Goal: Transaction & Acquisition: Purchase product/service

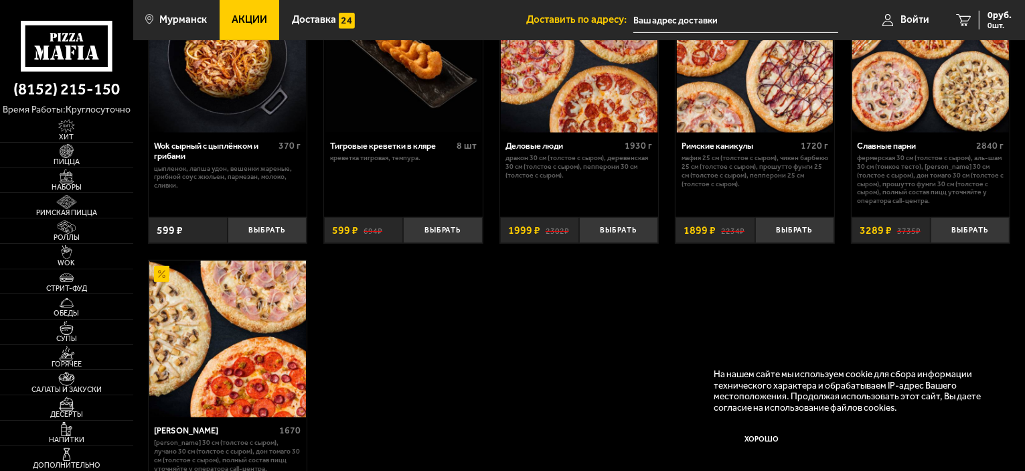
scroll to position [737, 0]
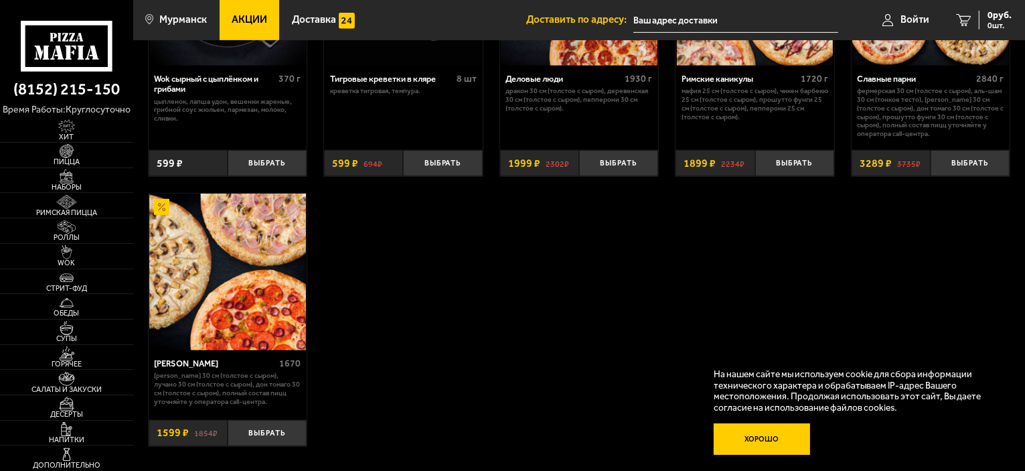
click at [767, 434] on button "Хорошо" at bounding box center [762, 439] width 96 height 32
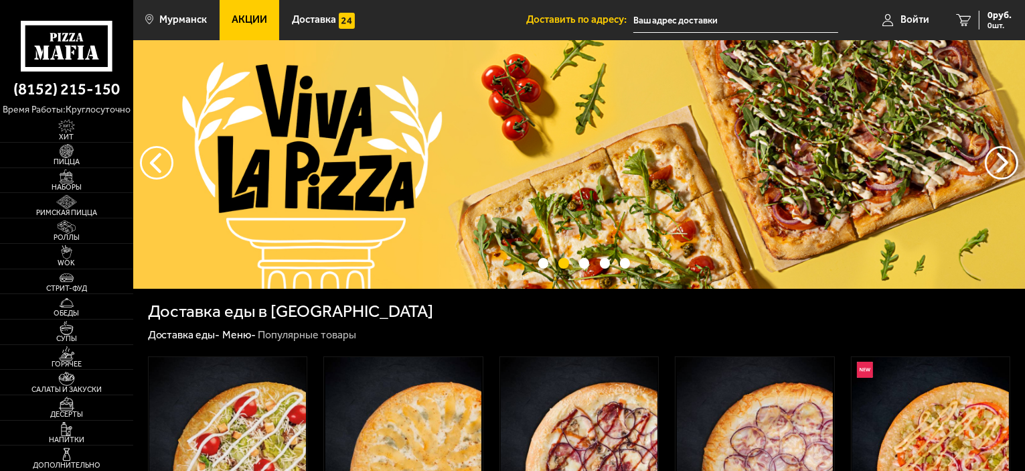
scroll to position [0, 0]
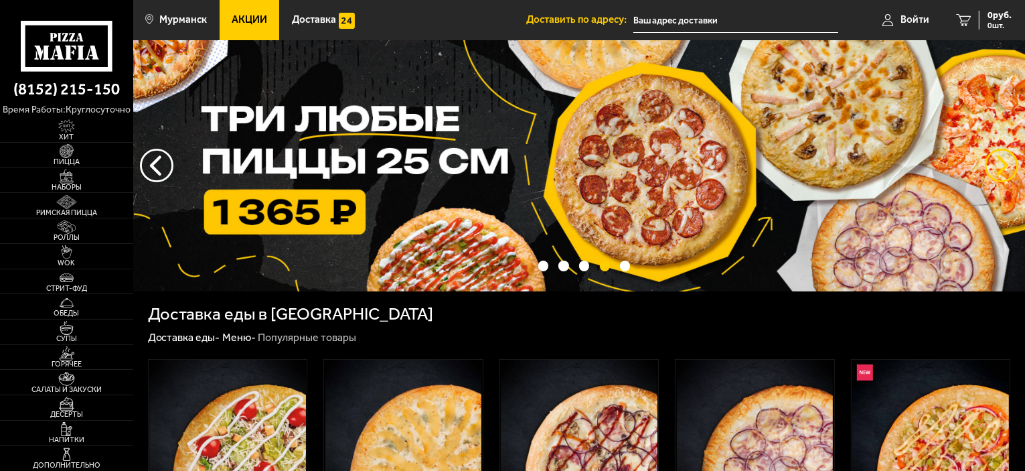
click at [993, 169] on button "предыдущий" at bounding box center [1001, 165] width 33 height 33
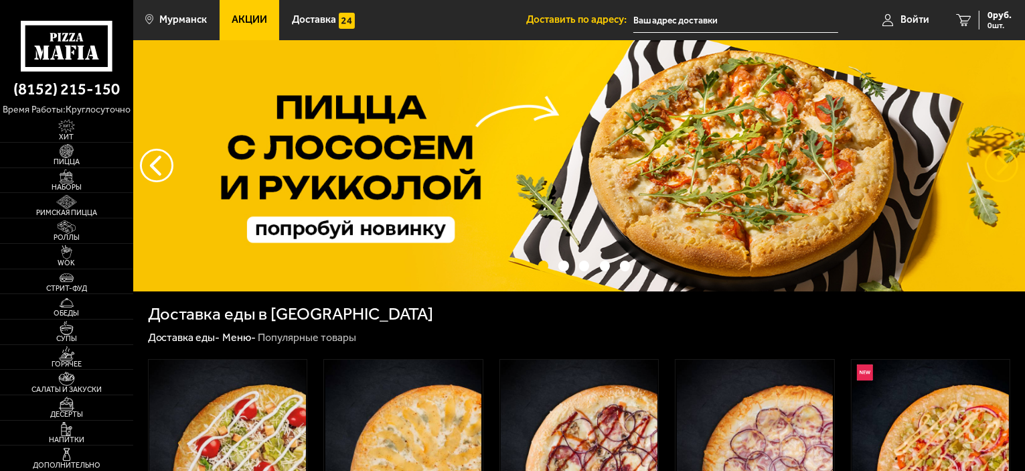
click at [993, 169] on button "предыдущий" at bounding box center [1001, 165] width 33 height 33
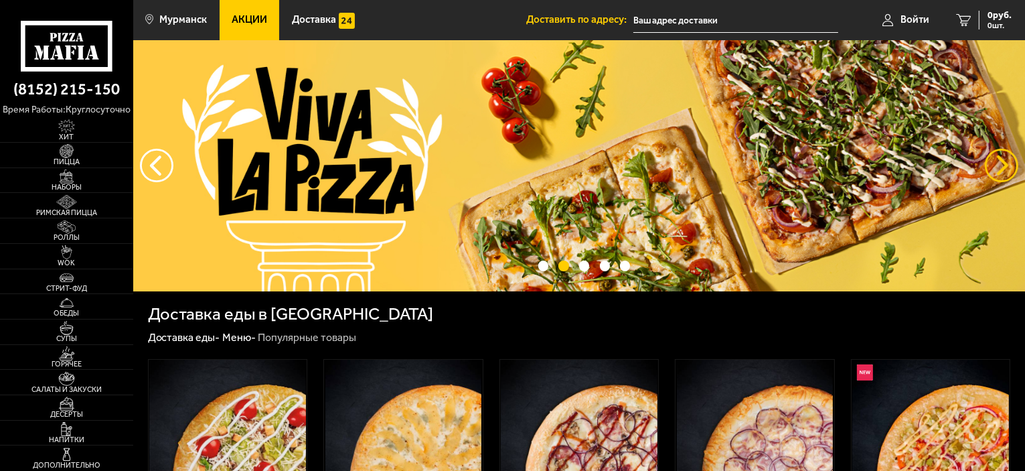
click at [993, 169] on button "предыдущий" at bounding box center [1001, 165] width 33 height 33
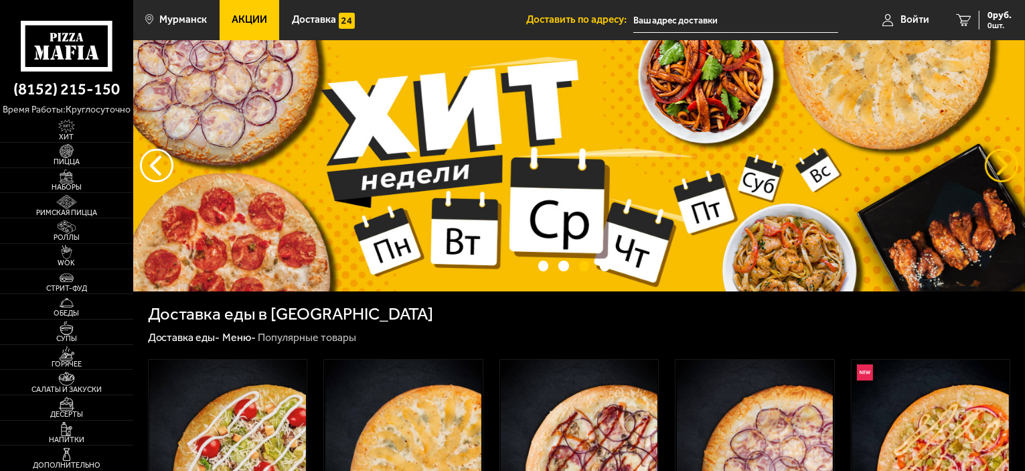
click at [993, 169] on button "предыдущий" at bounding box center [1001, 165] width 33 height 33
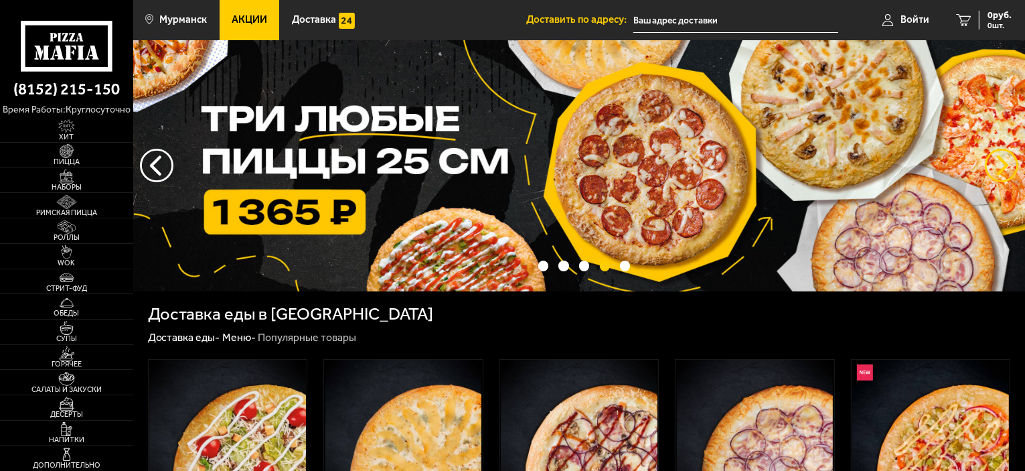
click at [993, 169] on button "предыдущий" at bounding box center [1001, 165] width 33 height 33
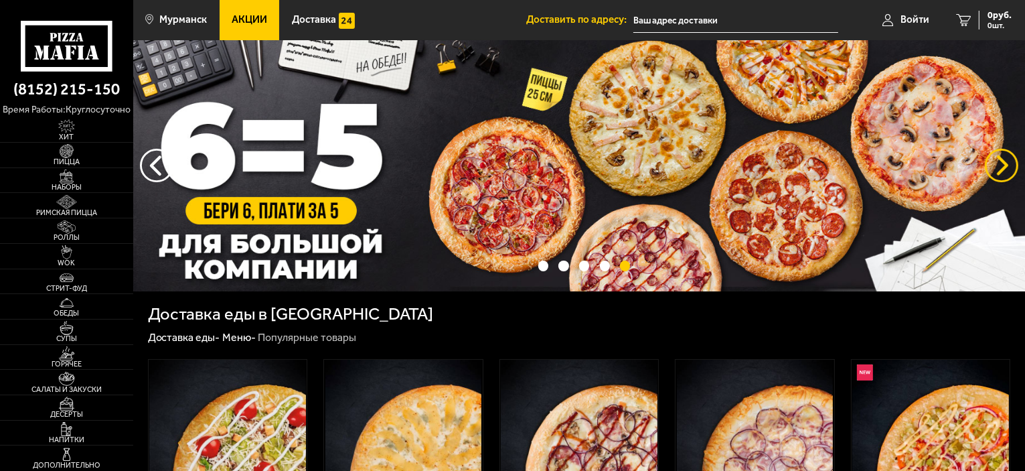
click at [993, 169] on button "предыдущий" at bounding box center [1001, 165] width 33 height 33
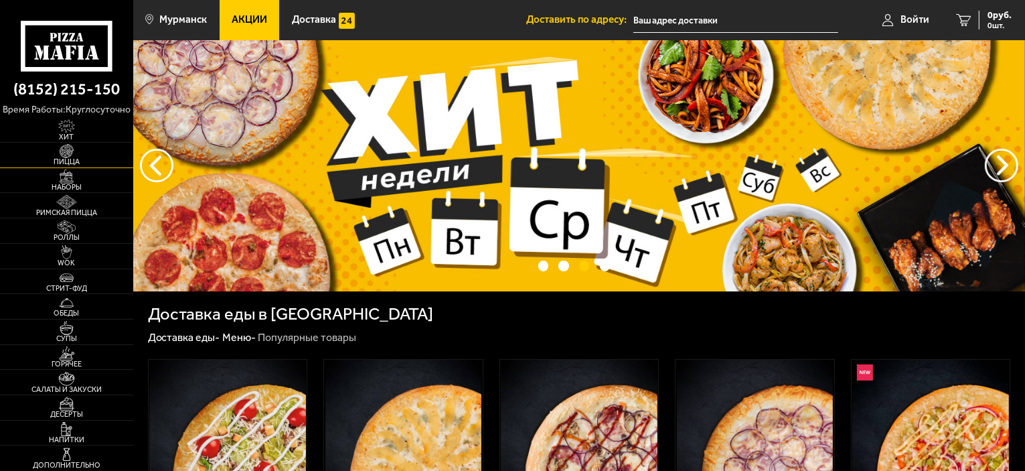
click at [72, 155] on img at bounding box center [66, 151] width 41 height 14
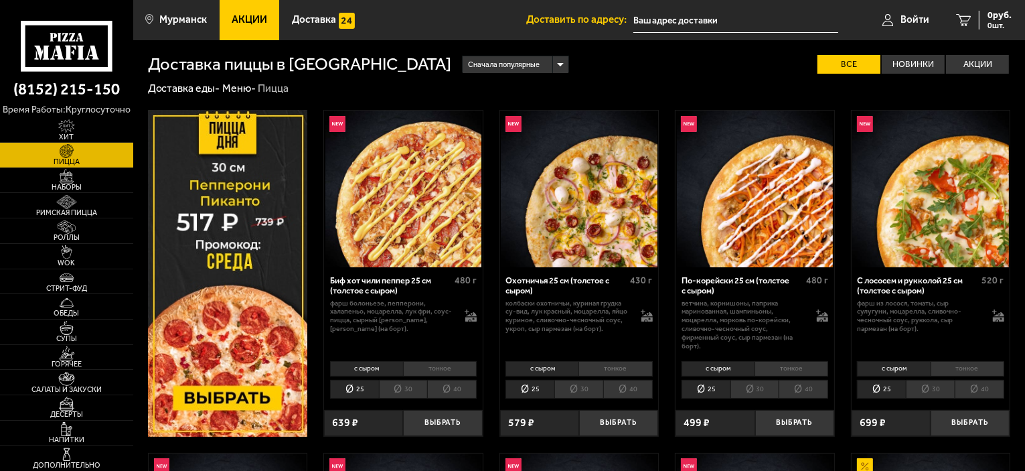
scroll to position [469, 0]
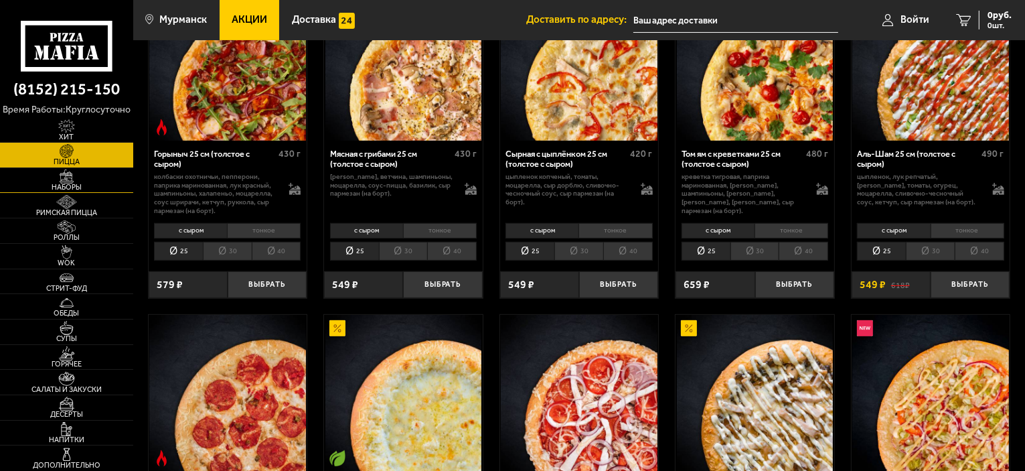
click at [67, 180] on img at bounding box center [66, 176] width 41 height 14
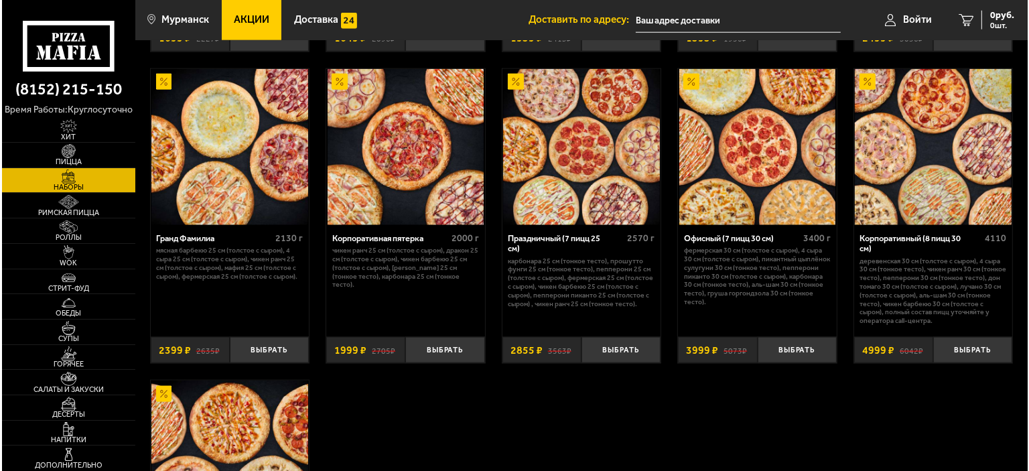
scroll to position [1607, 0]
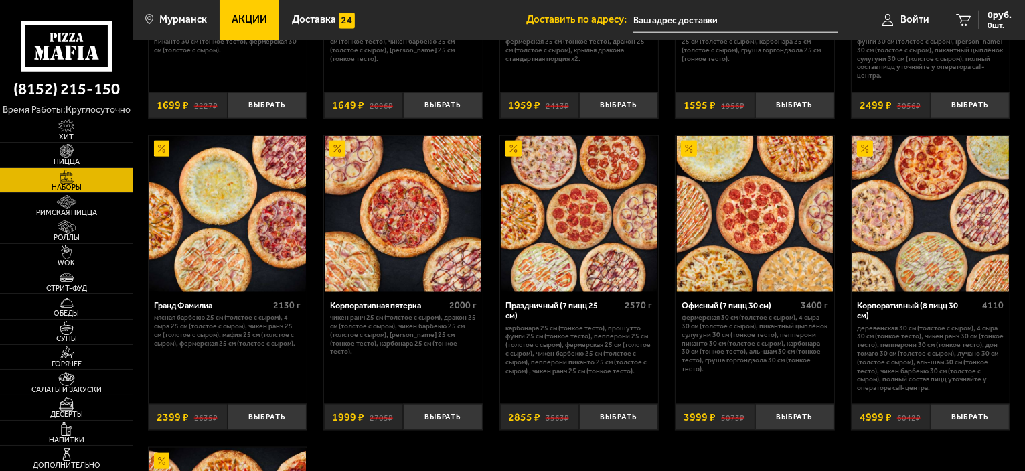
click at [771, 310] on div "Офисный (7 пицц 30 см)" at bounding box center [740, 305] width 116 height 10
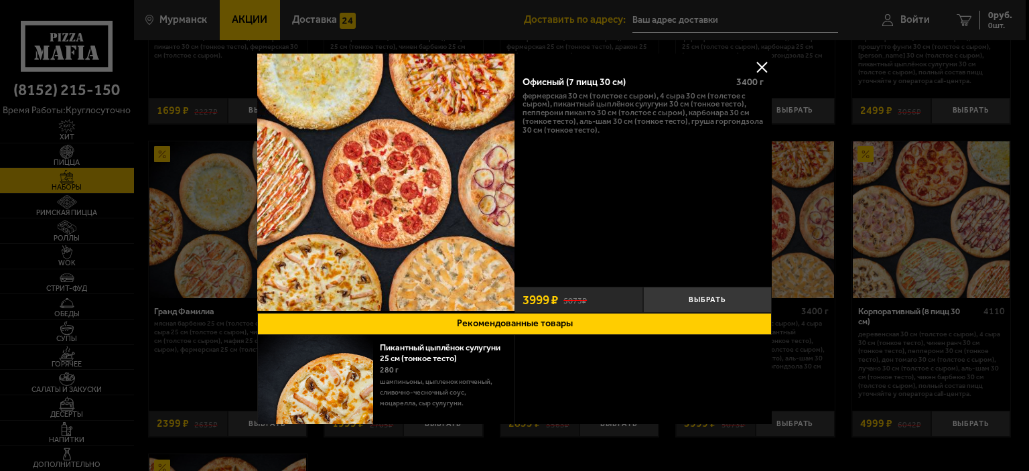
click at [579, 82] on div "Офисный (7 пицц 30 см)" at bounding box center [624, 81] width 204 height 11
click at [571, 107] on p "Фермерская 30 см (толстое с сыром), 4 сыра 30 см (толстое с сыром), Пикантный ц…" at bounding box center [642, 113] width 241 height 43
click at [399, 204] on img at bounding box center [385, 182] width 257 height 257
click at [757, 62] on button at bounding box center [761, 67] width 20 height 20
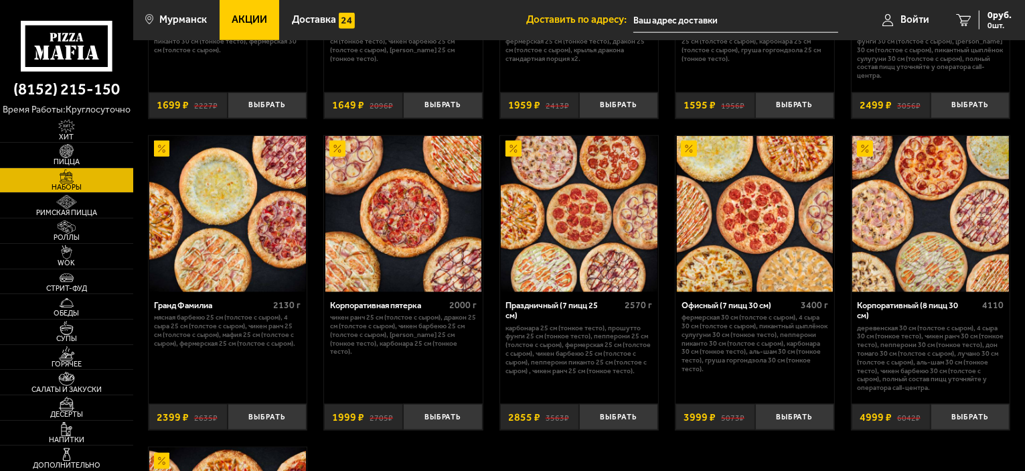
click at [748, 309] on div "Офисный (7 пицц 30 см)" at bounding box center [740, 305] width 116 height 10
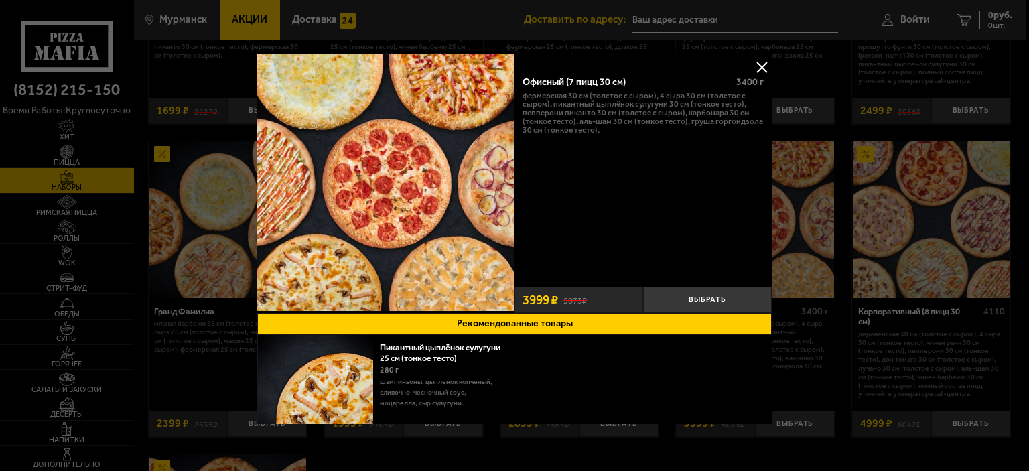
click at [758, 64] on button at bounding box center [761, 67] width 20 height 20
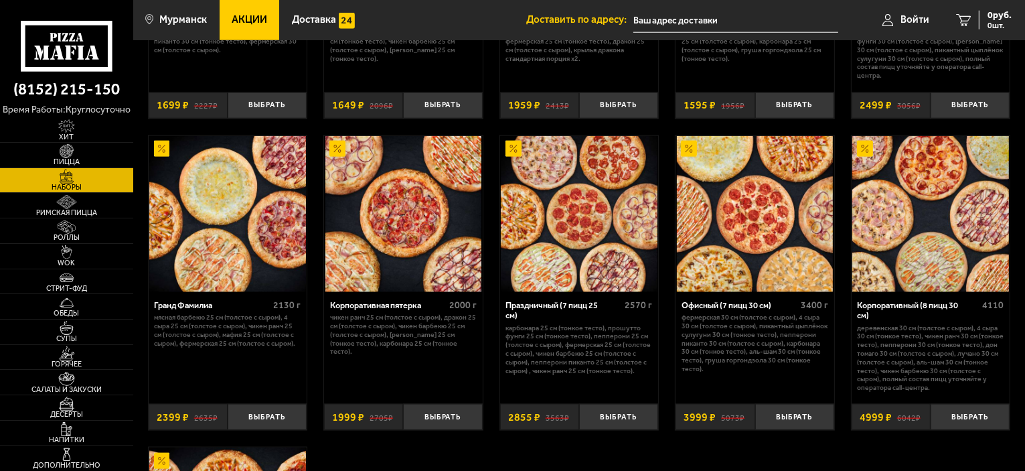
click at [569, 306] on div "Праздничный (7 пицц 25 см)" at bounding box center [564, 310] width 116 height 21
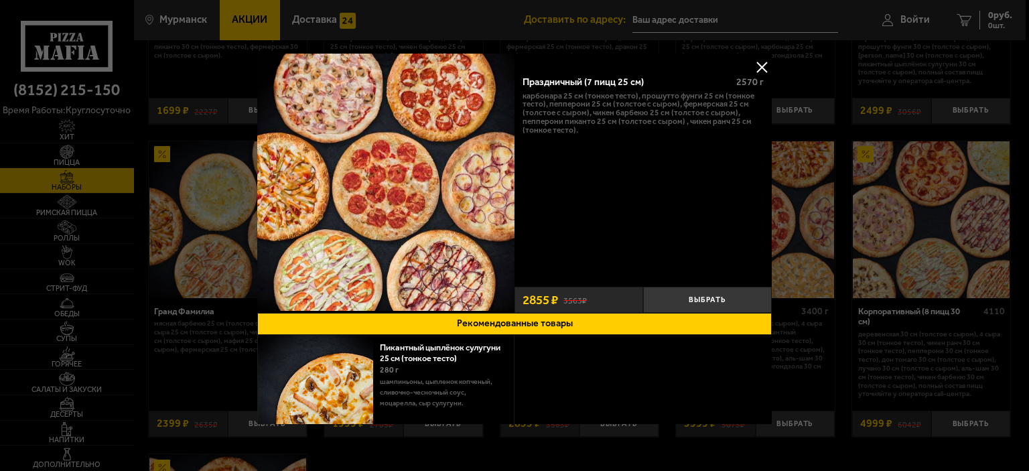
click at [759, 55] on div "Праздничный (7 пицц 25 см) 2570 г Карбонара 25 см (тонкое тесто), Прошутто Фунг…" at bounding box center [642, 183] width 257 height 259
drag, startPoint x: 753, startPoint y: 61, endPoint x: 743, endPoint y: 60, distance: 10.1
click at [753, 61] on button at bounding box center [761, 67] width 20 height 20
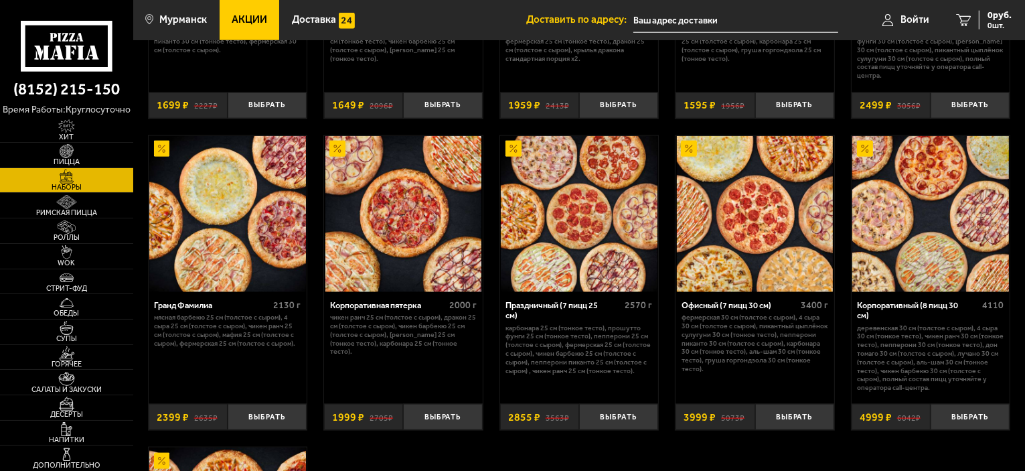
click at [766, 307] on div "Офисный (7 пицц 30 см)" at bounding box center [740, 305] width 116 height 10
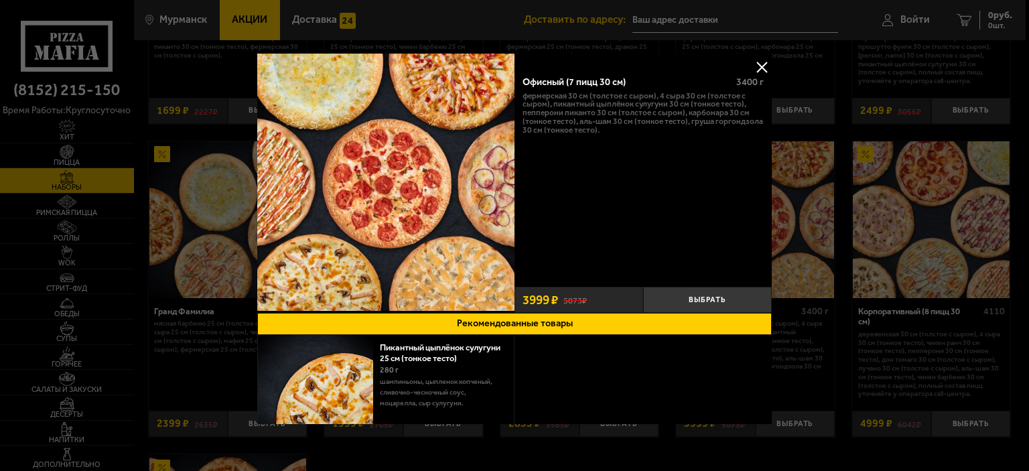
scroll to position [46, 0]
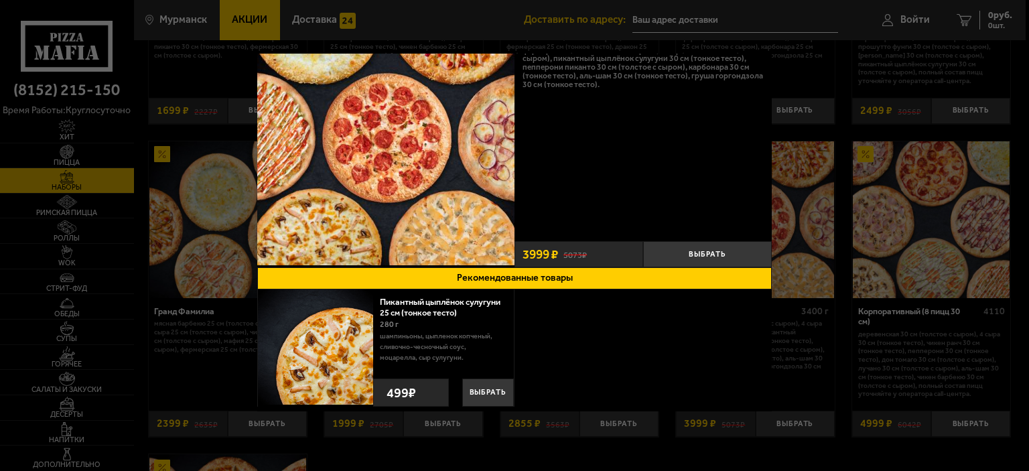
click at [504, 278] on button "Рекомендованные товары" at bounding box center [514, 278] width 514 height 22
click at [469, 388] on button "Выбрать" at bounding box center [488, 392] width 52 height 28
click at [497, 391] on button "+" at bounding box center [502, 390] width 23 height 31
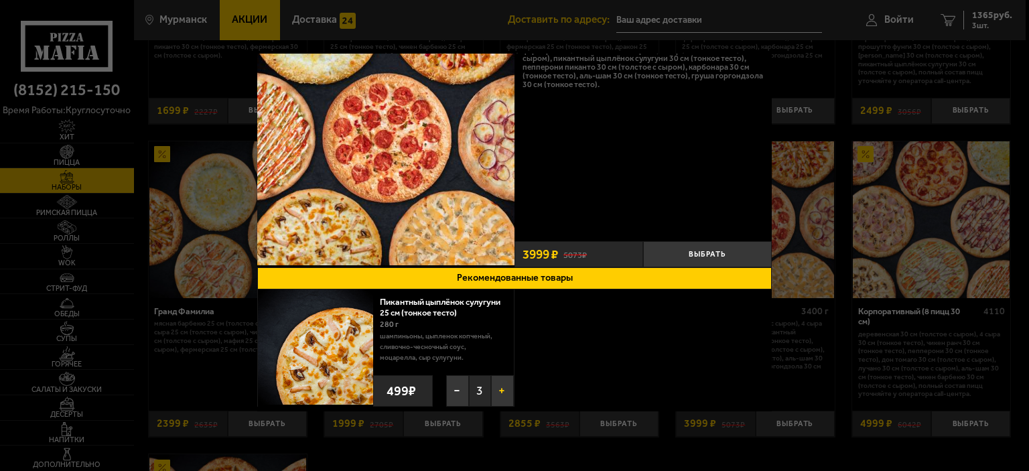
click at [497, 391] on button "+" at bounding box center [502, 390] width 23 height 31
click at [454, 387] on button "−" at bounding box center [457, 390] width 23 height 31
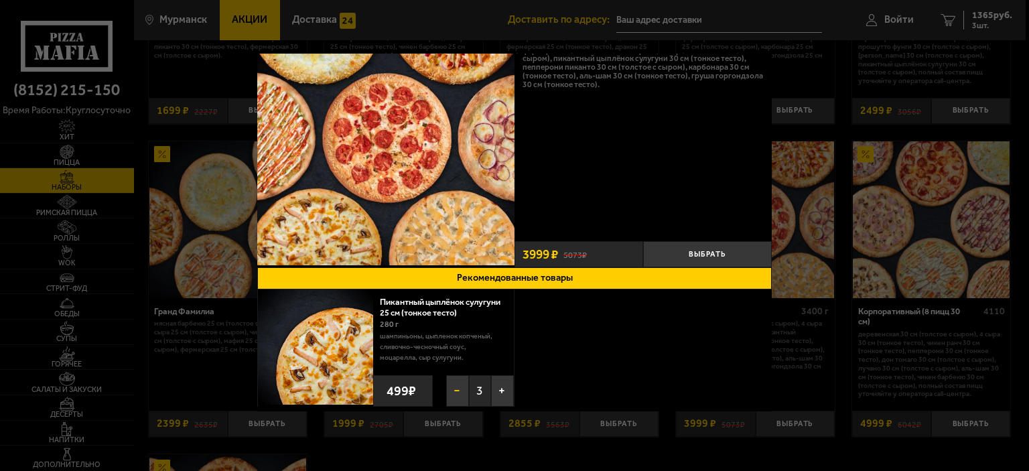
click at [454, 387] on button "−" at bounding box center [457, 390] width 23 height 31
click at [714, 163] on div "Офисный (7 пицц 30 см) 3400 г Фермерская 30 см (толстое с сыром), 4 сыра 30 см …" at bounding box center [642, 128] width 257 height 214
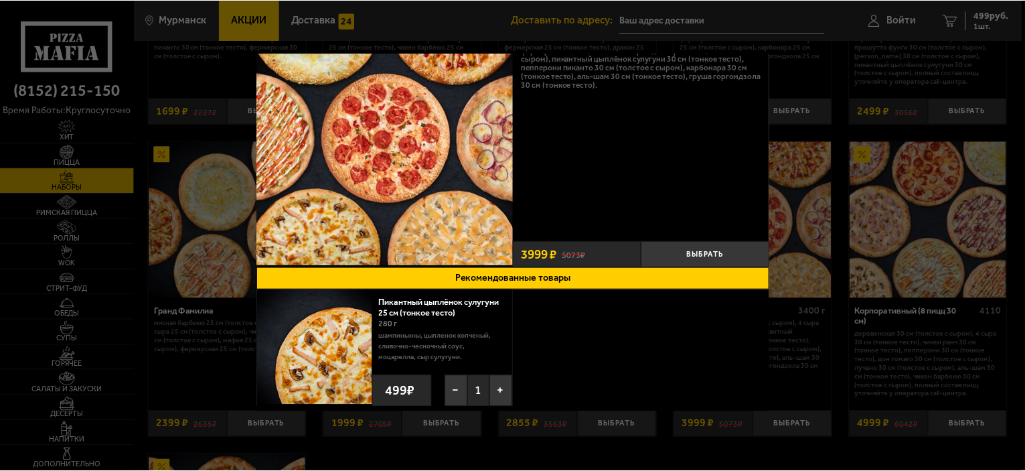
scroll to position [0, 0]
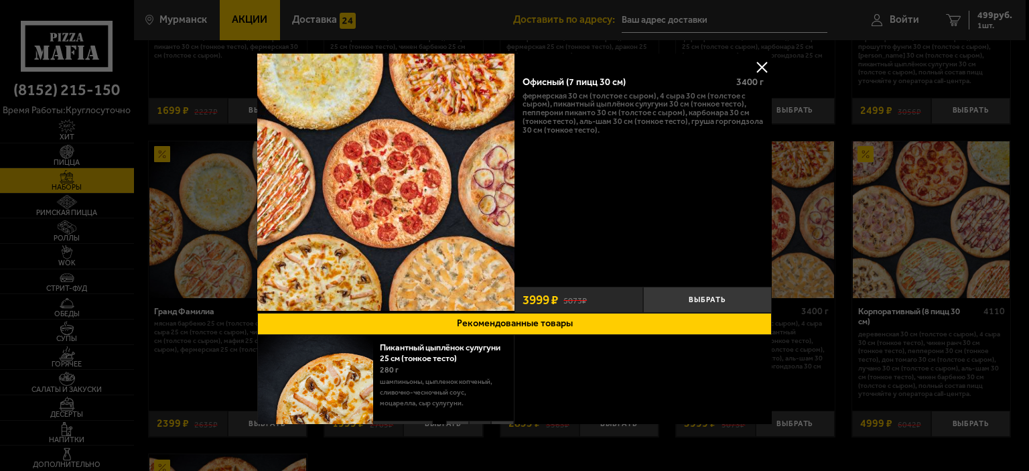
click at [761, 69] on button at bounding box center [761, 67] width 20 height 20
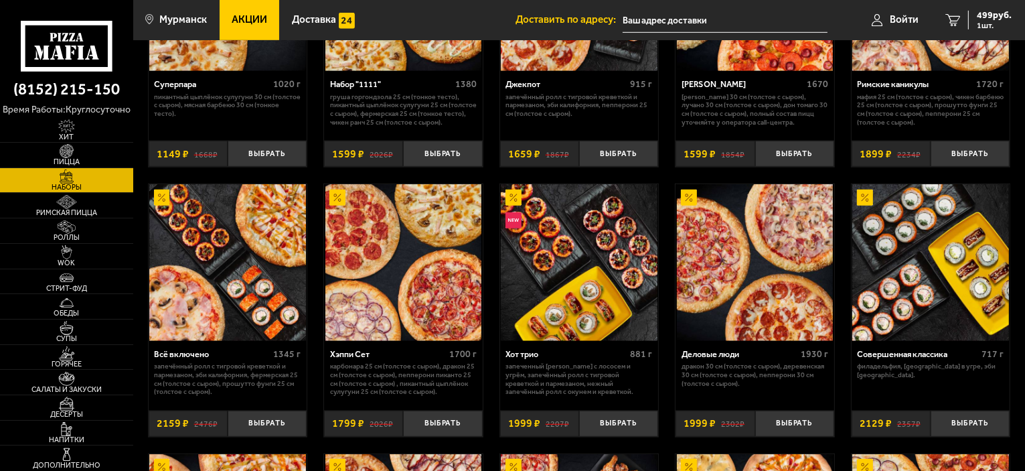
scroll to position [1138, 0]
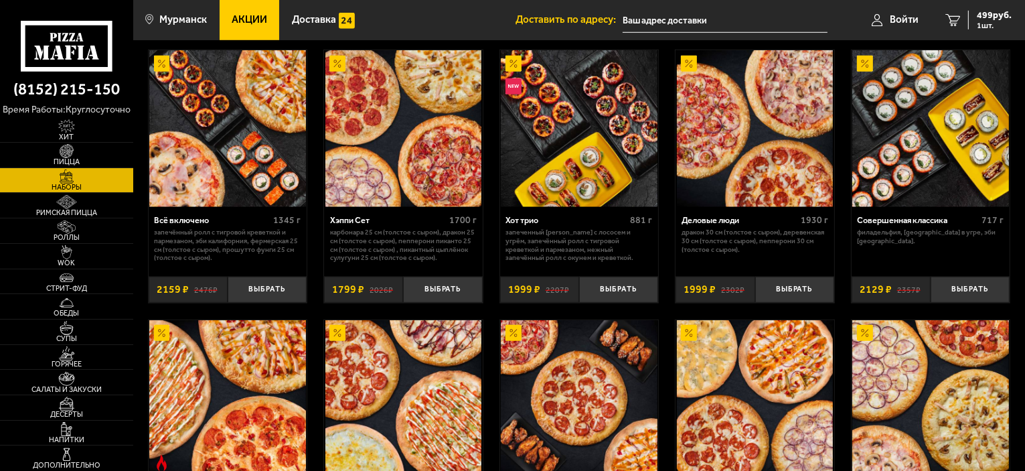
click at [269, 19] on link "Акции" at bounding box center [250, 20] width 60 height 40
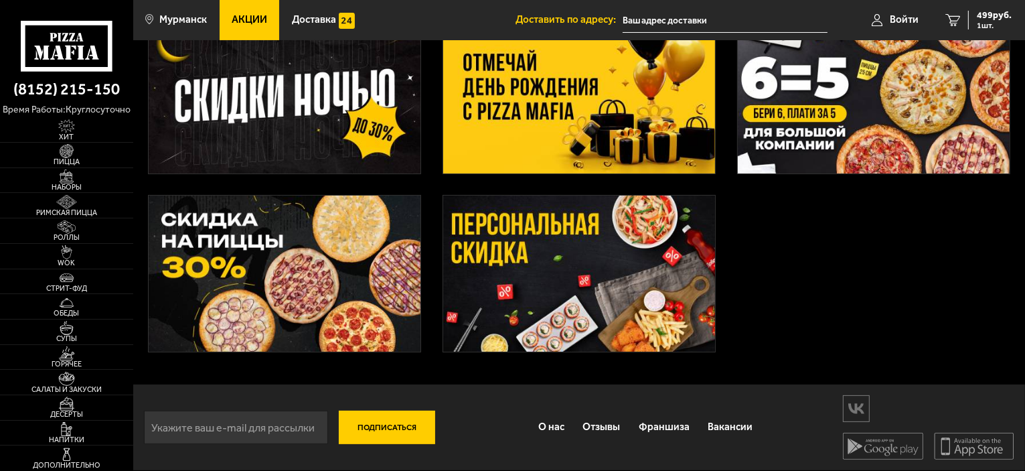
scroll to position [137, 0]
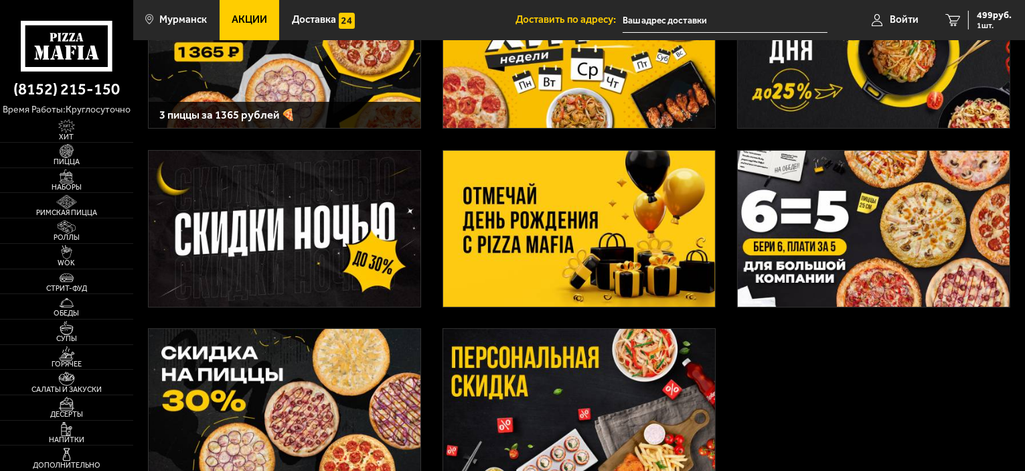
click at [554, 208] on img at bounding box center [579, 229] width 272 height 156
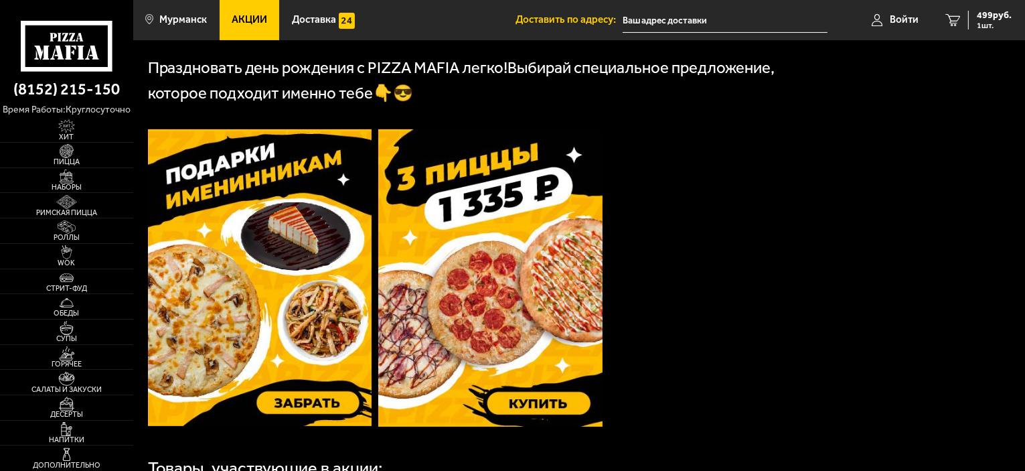
scroll to position [469, 0]
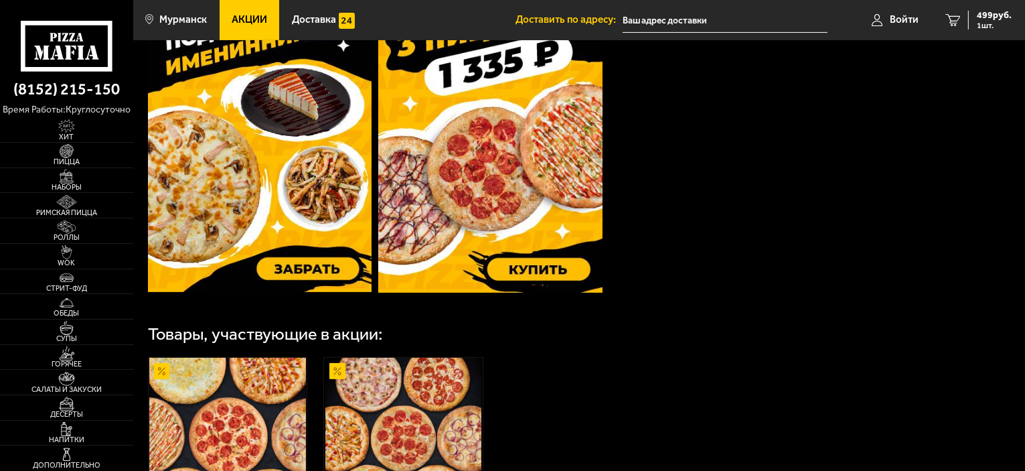
click at [281, 163] on img at bounding box center [260, 143] width 224 height 297
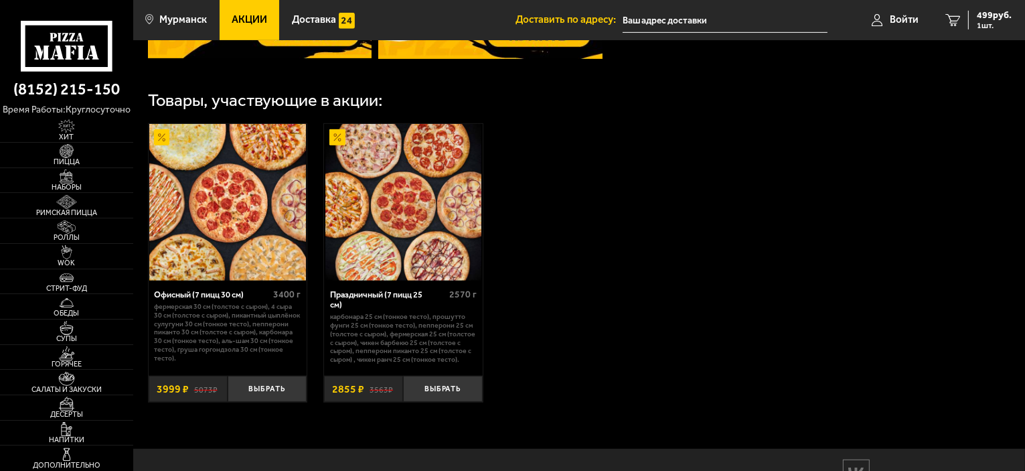
scroll to position [769, 0]
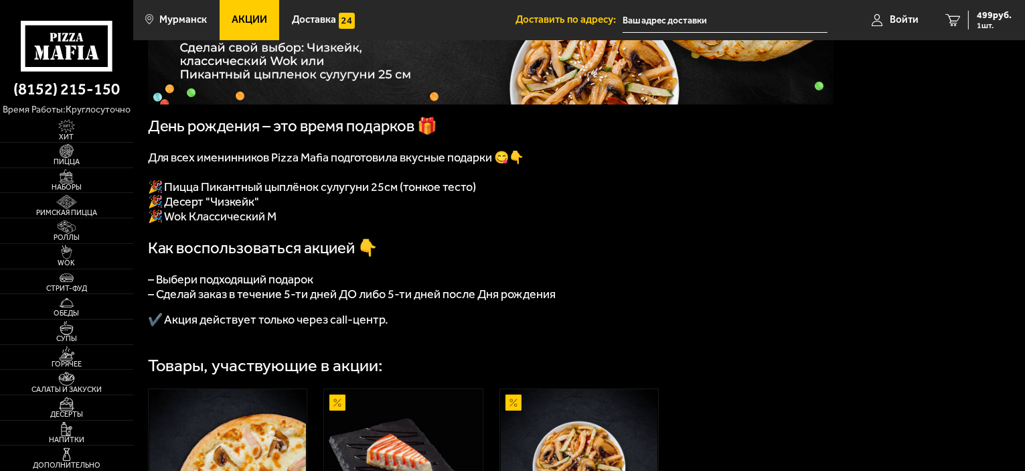
scroll to position [335, 0]
